Goal: Task Accomplishment & Management: Use online tool/utility

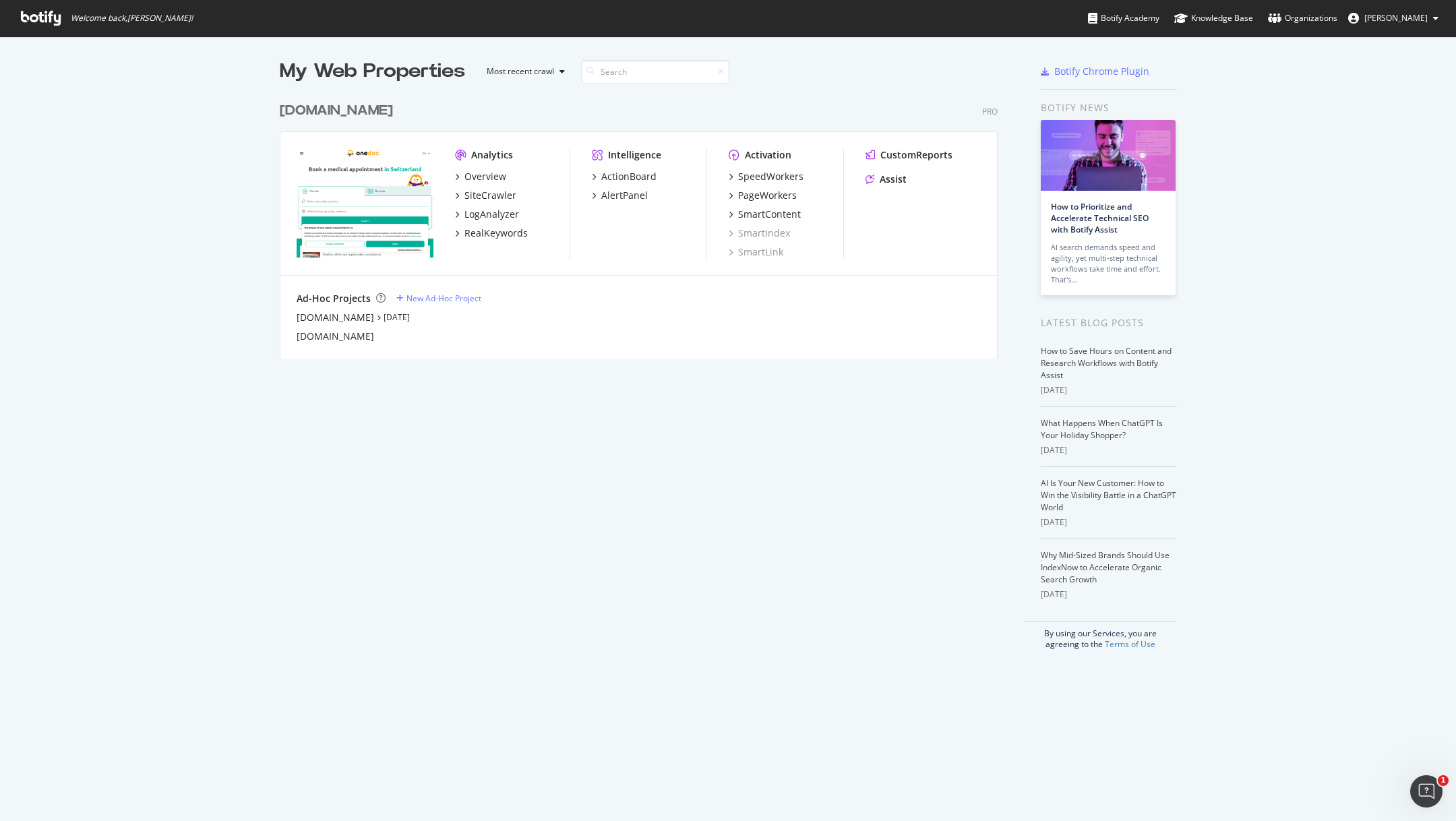
click at [344, 181] on img "grid" at bounding box center [365, 202] width 137 height 109
click at [488, 178] on div "Overview" at bounding box center [486, 176] width 42 height 13
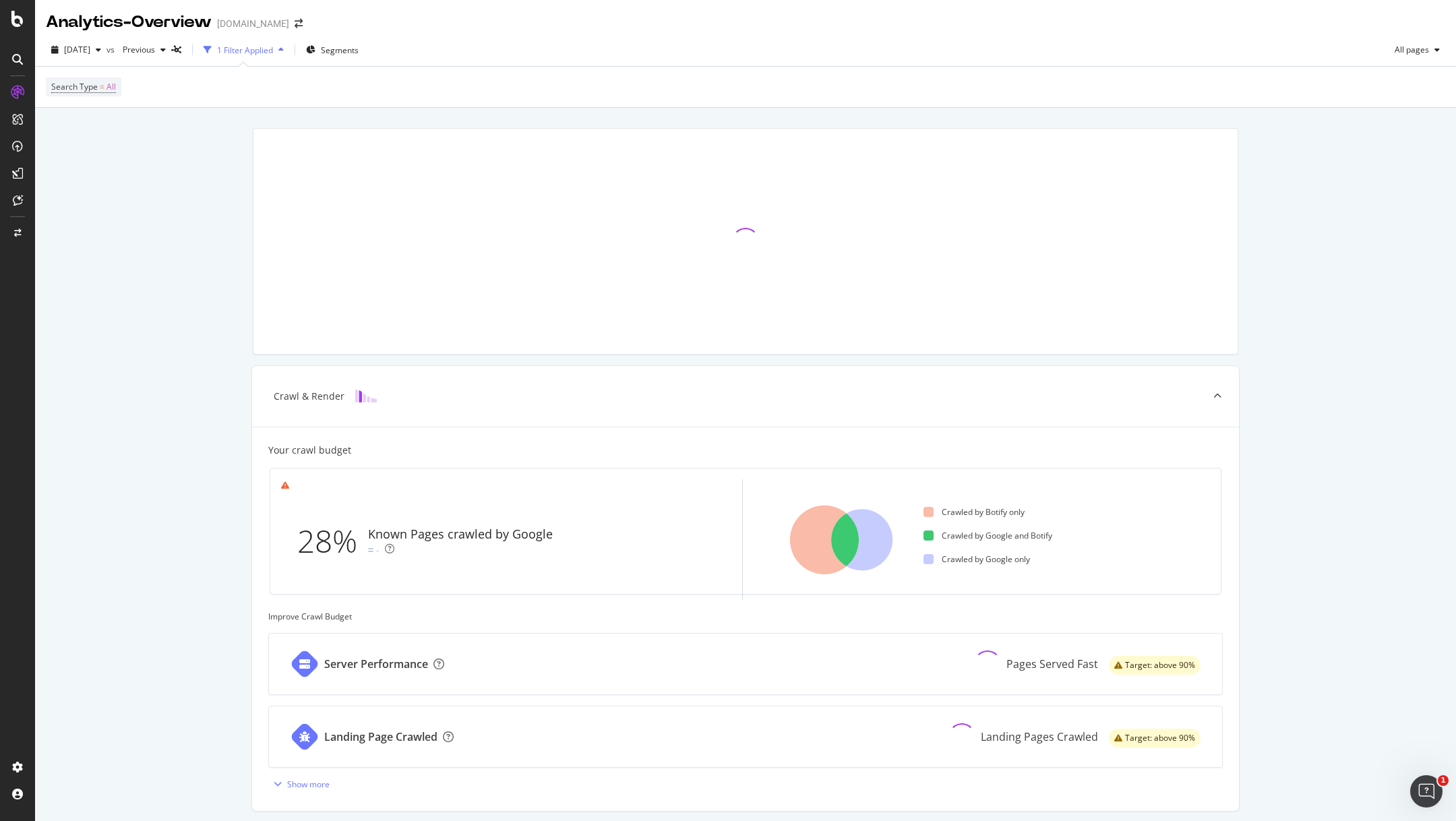
click at [18, 59] on icon at bounding box center [17, 59] width 11 height 11
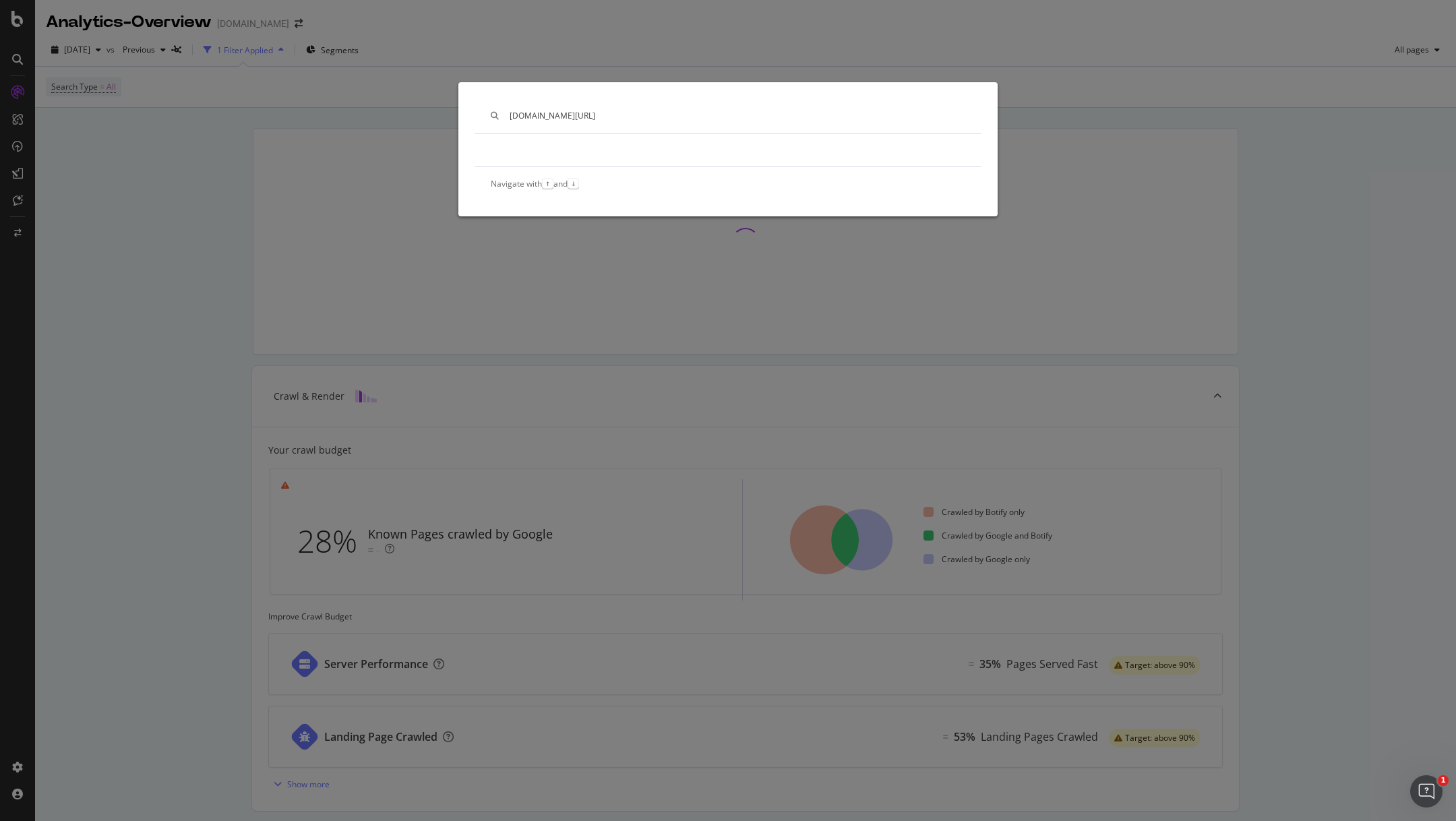
type input "[DOMAIN_NAME][URL]"
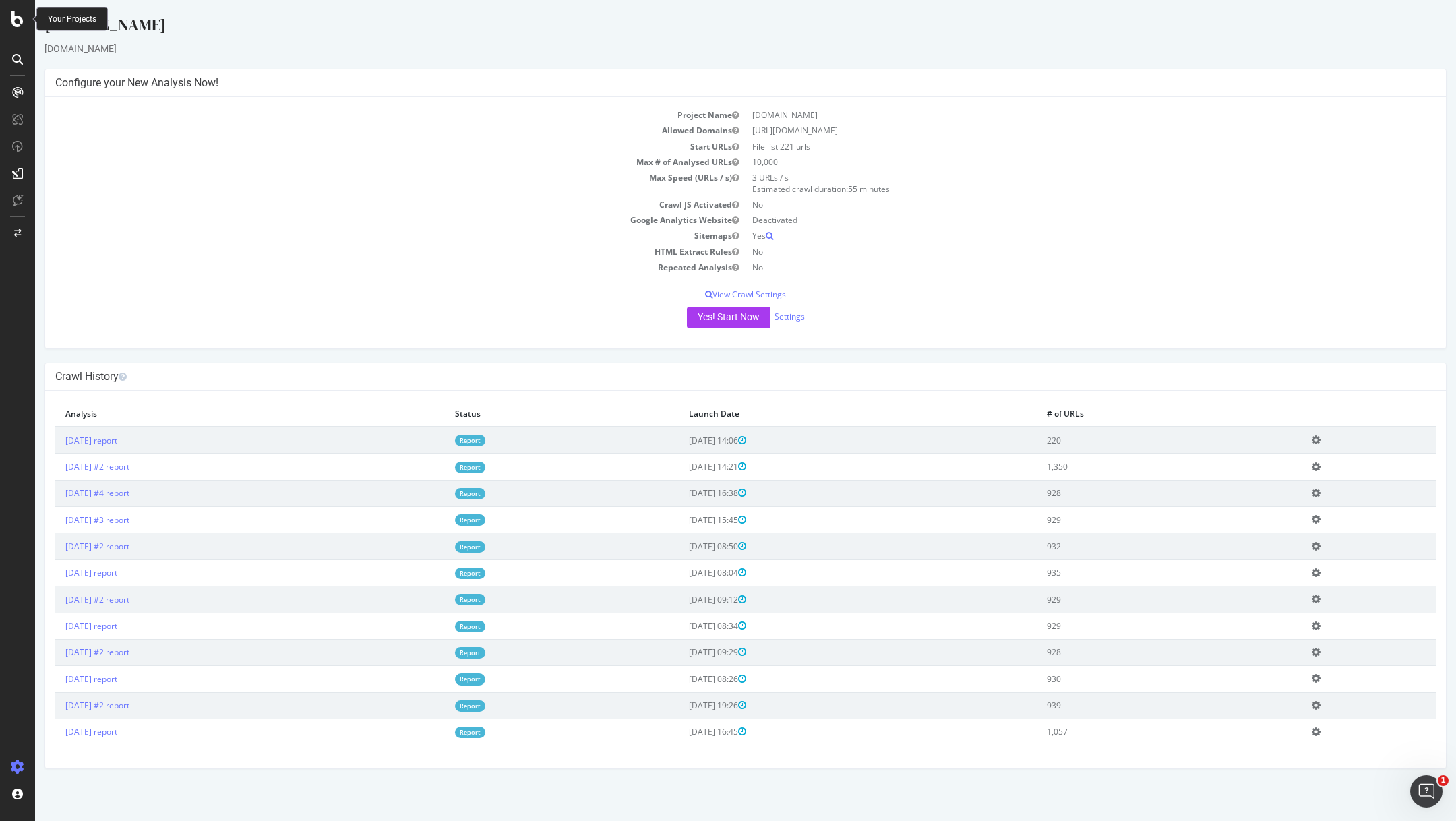
click at [15, 16] on icon at bounding box center [17, 19] width 12 height 16
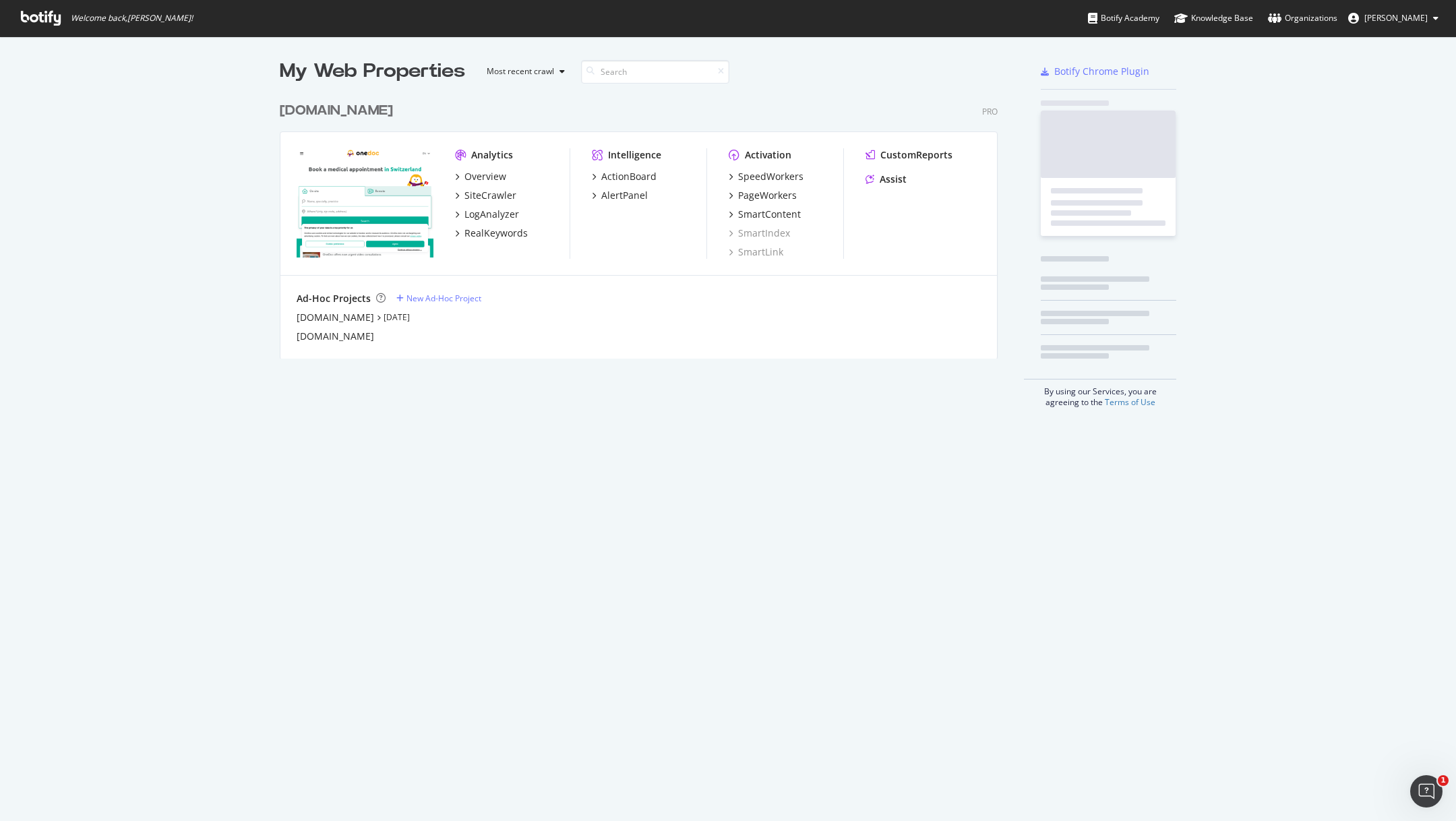
scroll to position [821, 1456]
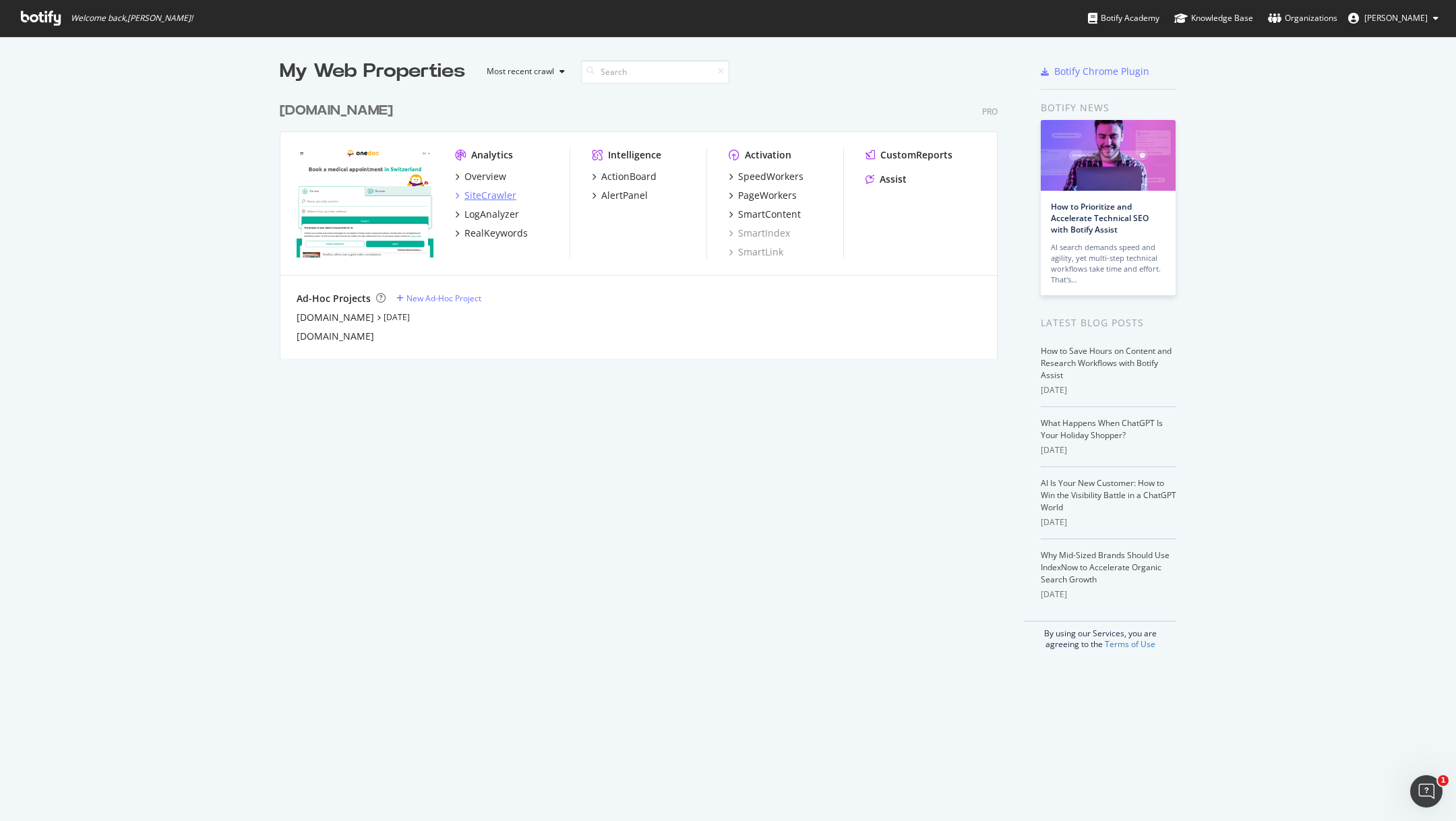
click at [500, 194] on div "SiteCrawler" at bounding box center [491, 195] width 52 height 13
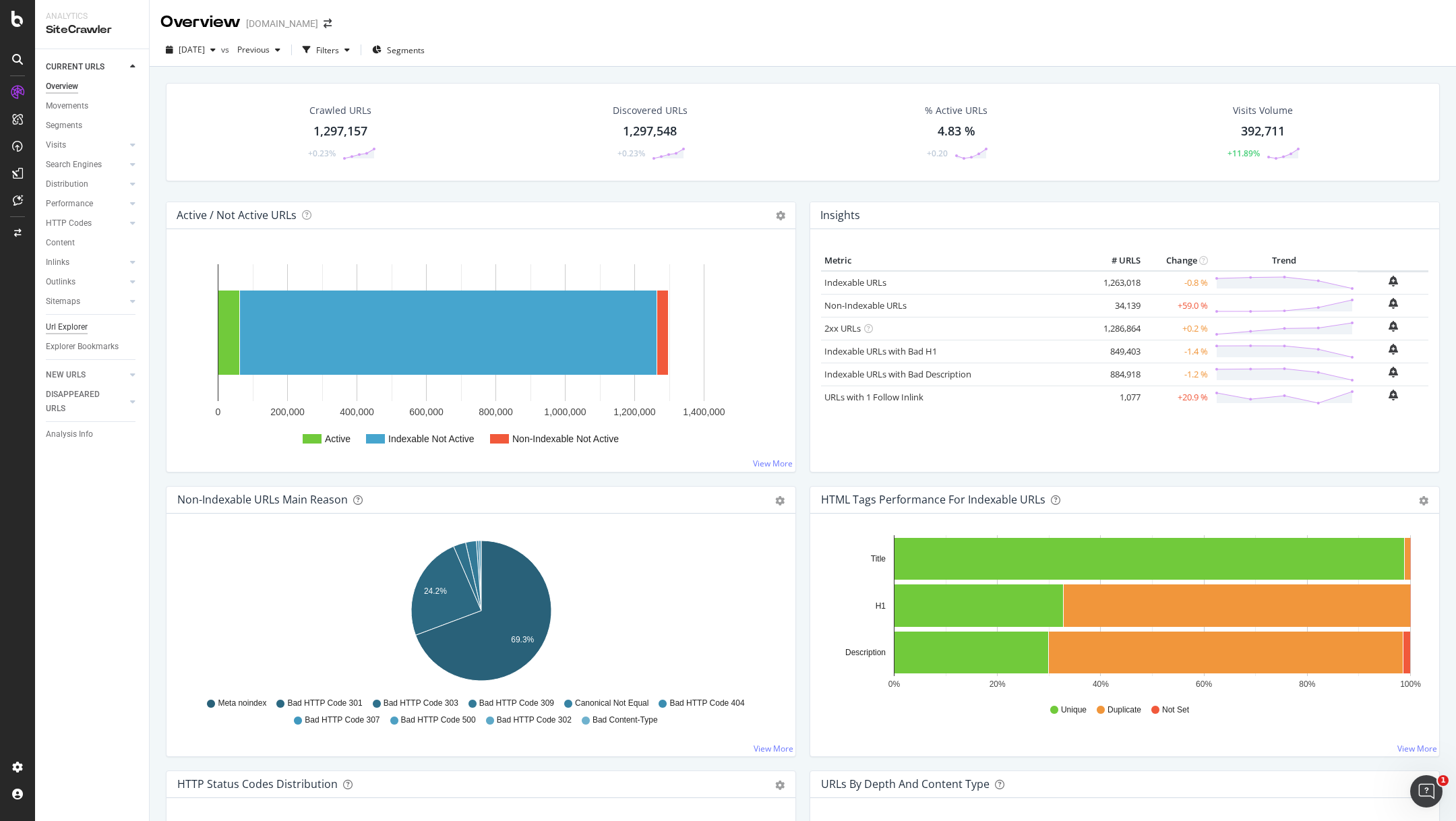
click at [69, 328] on div "Url Explorer" at bounding box center [67, 327] width 42 height 14
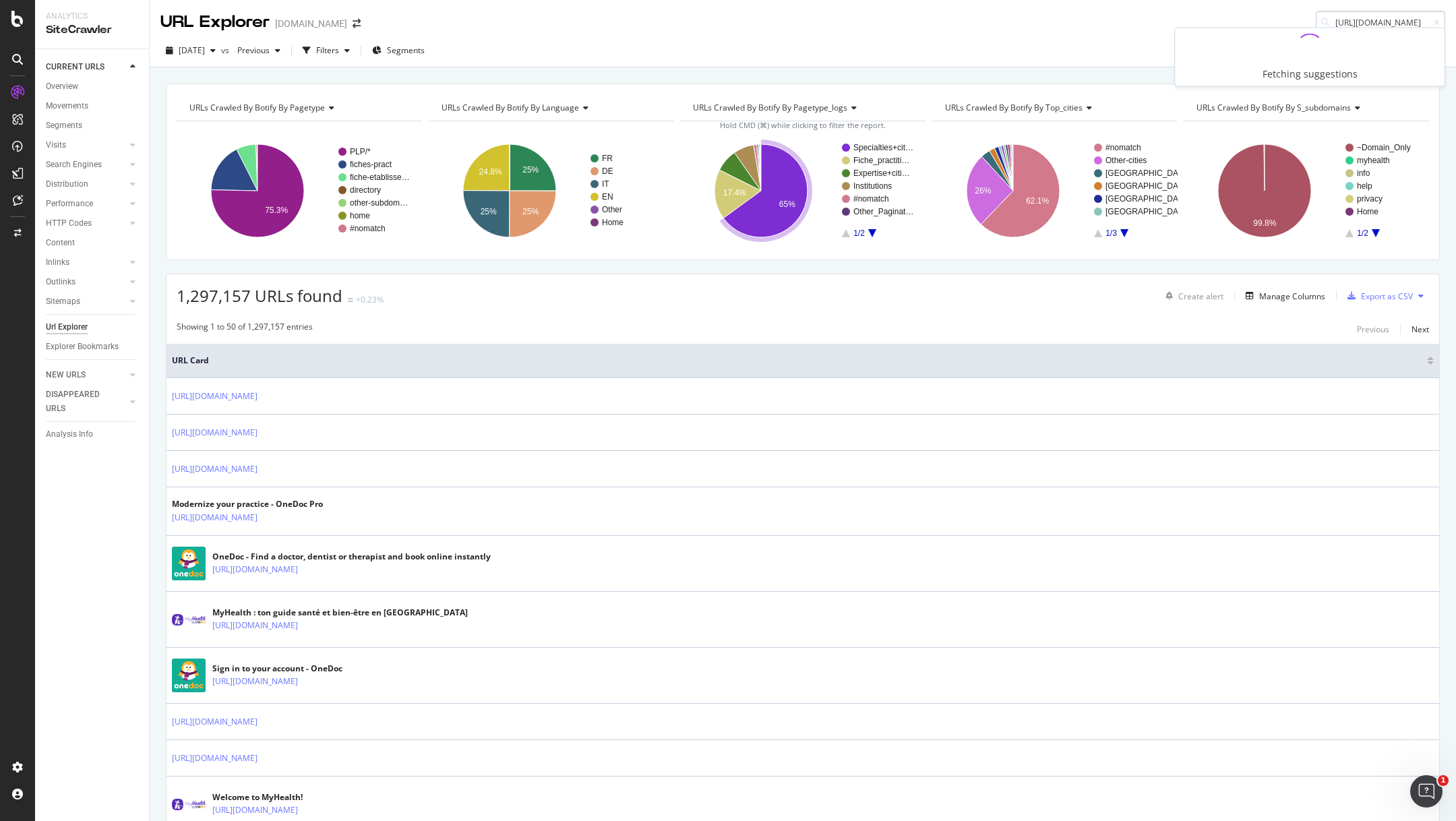
type input "[URL][DOMAIN_NAME]"
